Goal: Task Accomplishment & Management: Use online tool/utility

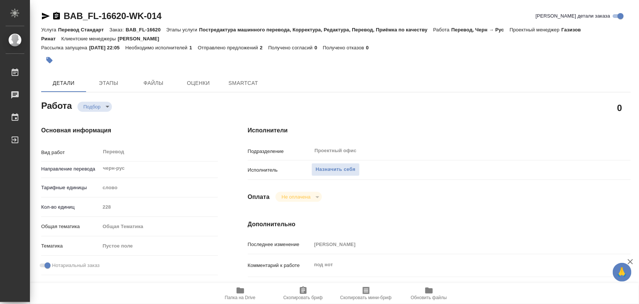
type textarea "x"
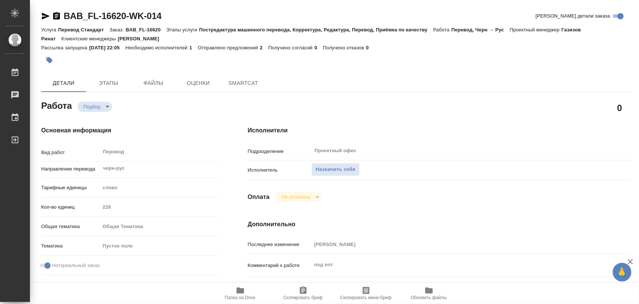
type textarea "x"
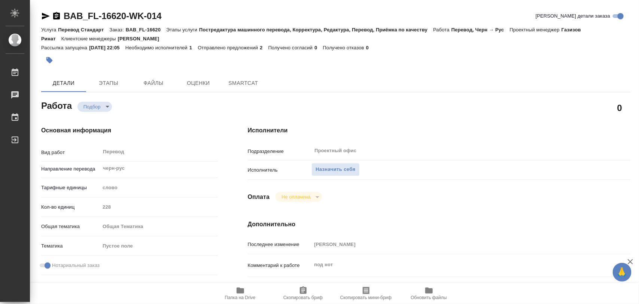
type textarea "x"
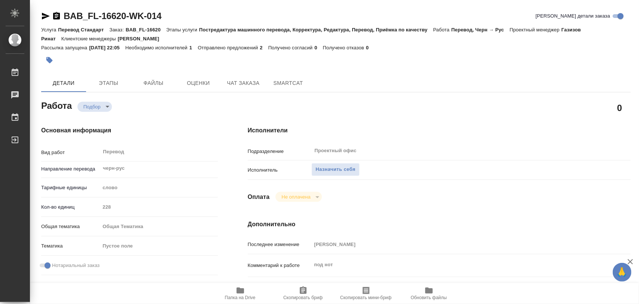
type textarea "x"
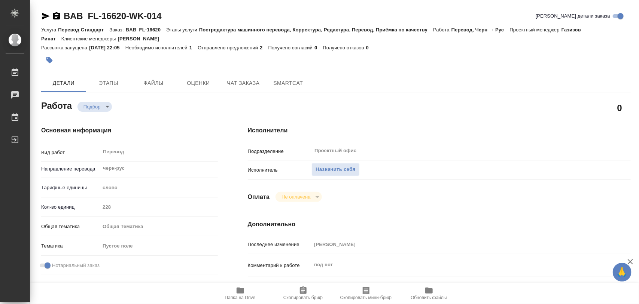
type textarea "x"
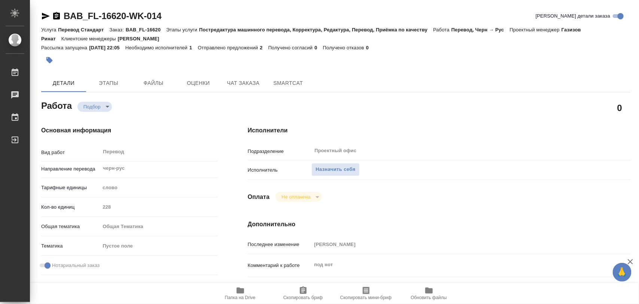
type textarea "x"
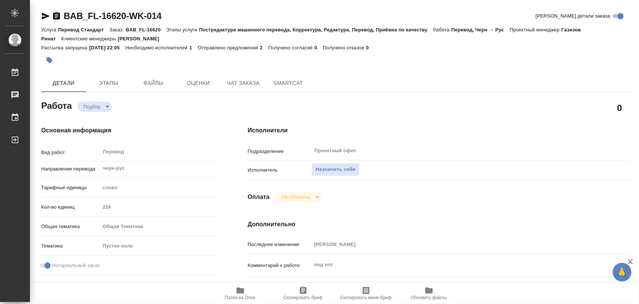
scroll to position [140, 0]
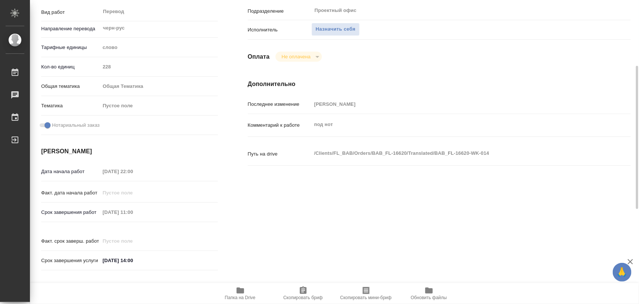
type textarea "x"
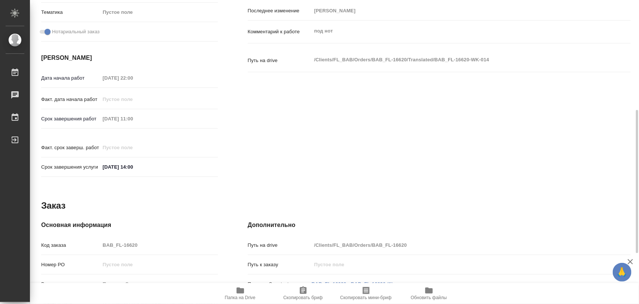
scroll to position [327, 0]
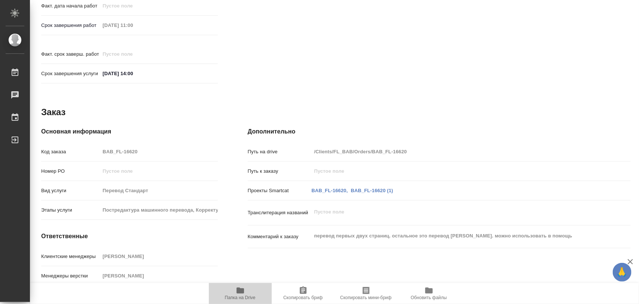
click at [249, 293] on span "Папка на Drive" at bounding box center [240, 293] width 54 height 14
